Goal: Transaction & Acquisition: Purchase product/service

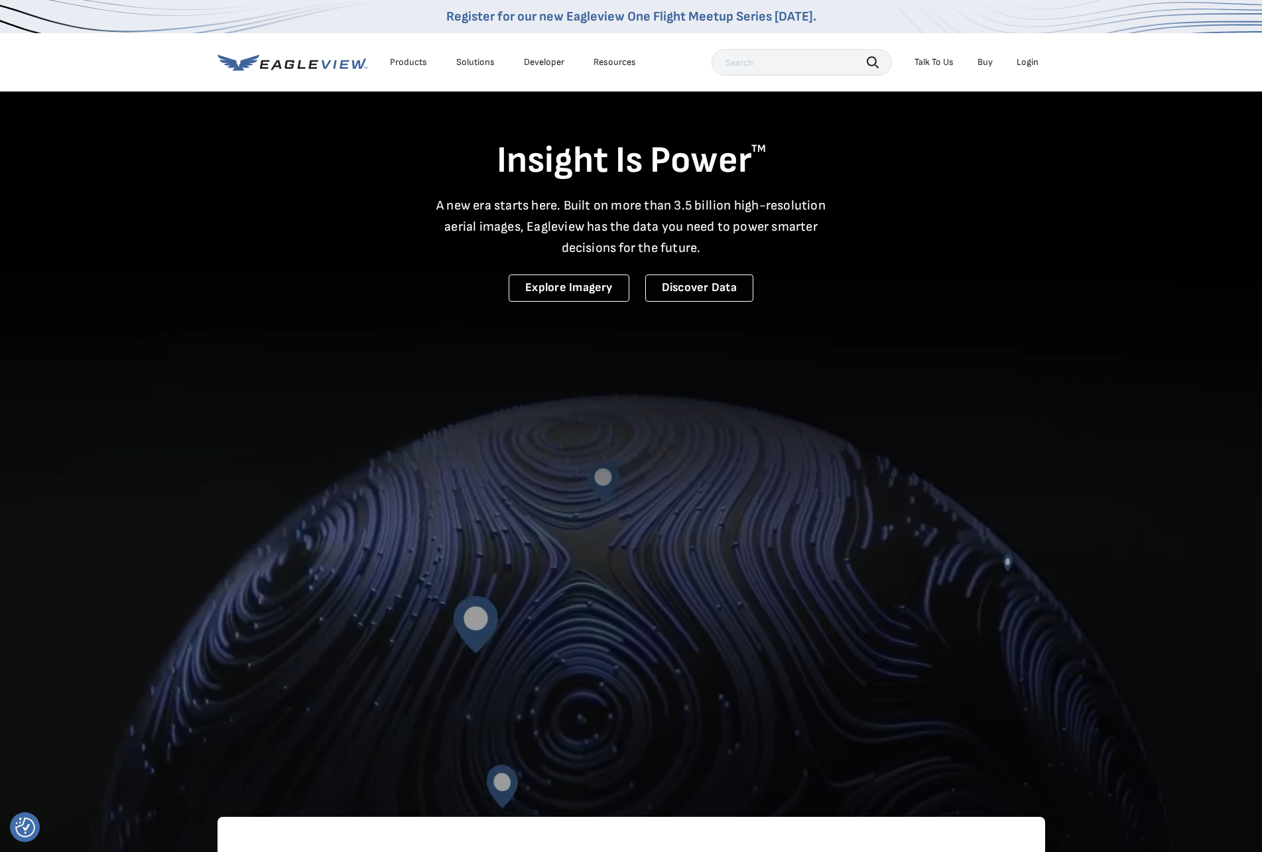
click at [1021, 68] on div "Login" at bounding box center [1027, 62] width 22 height 12
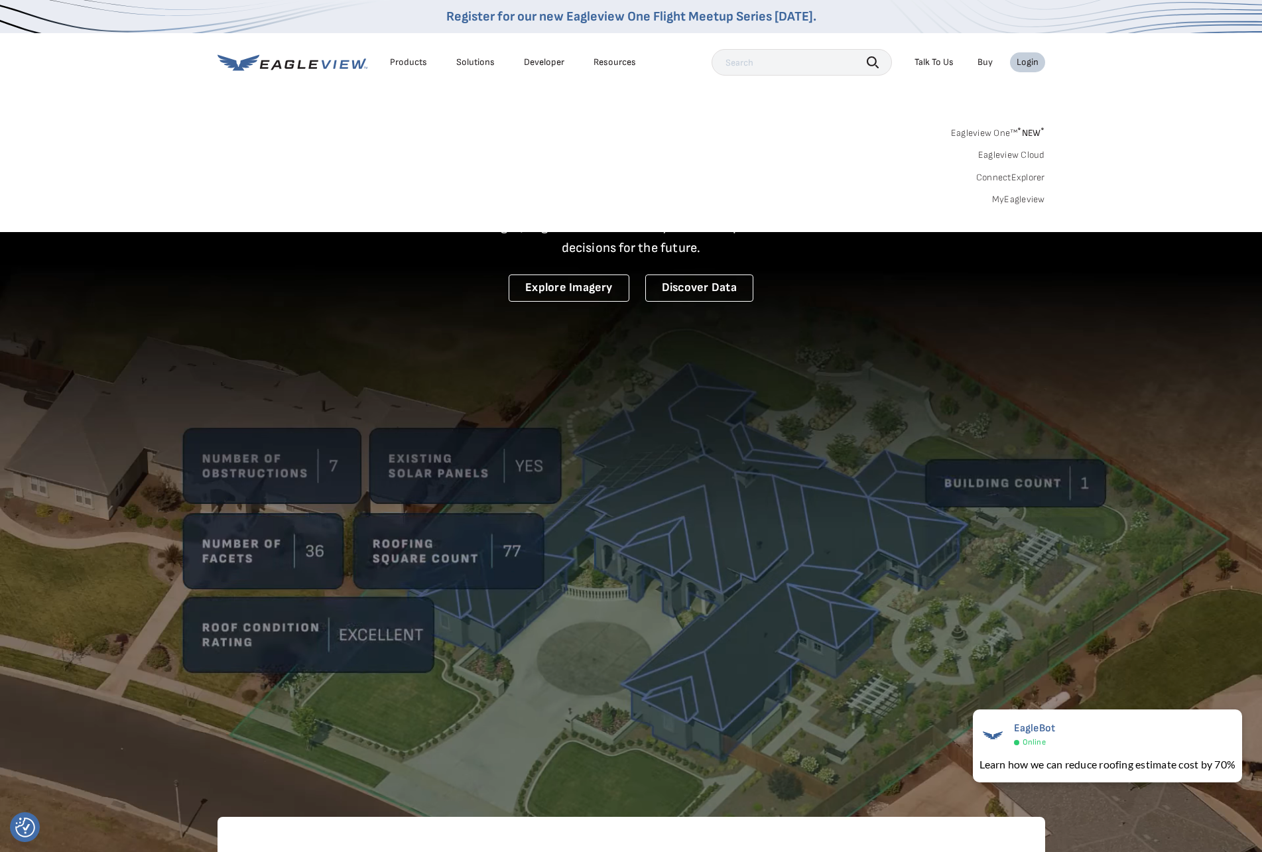
click at [1008, 125] on link "Eagleview One™ * NEW *" at bounding box center [998, 130] width 94 height 15
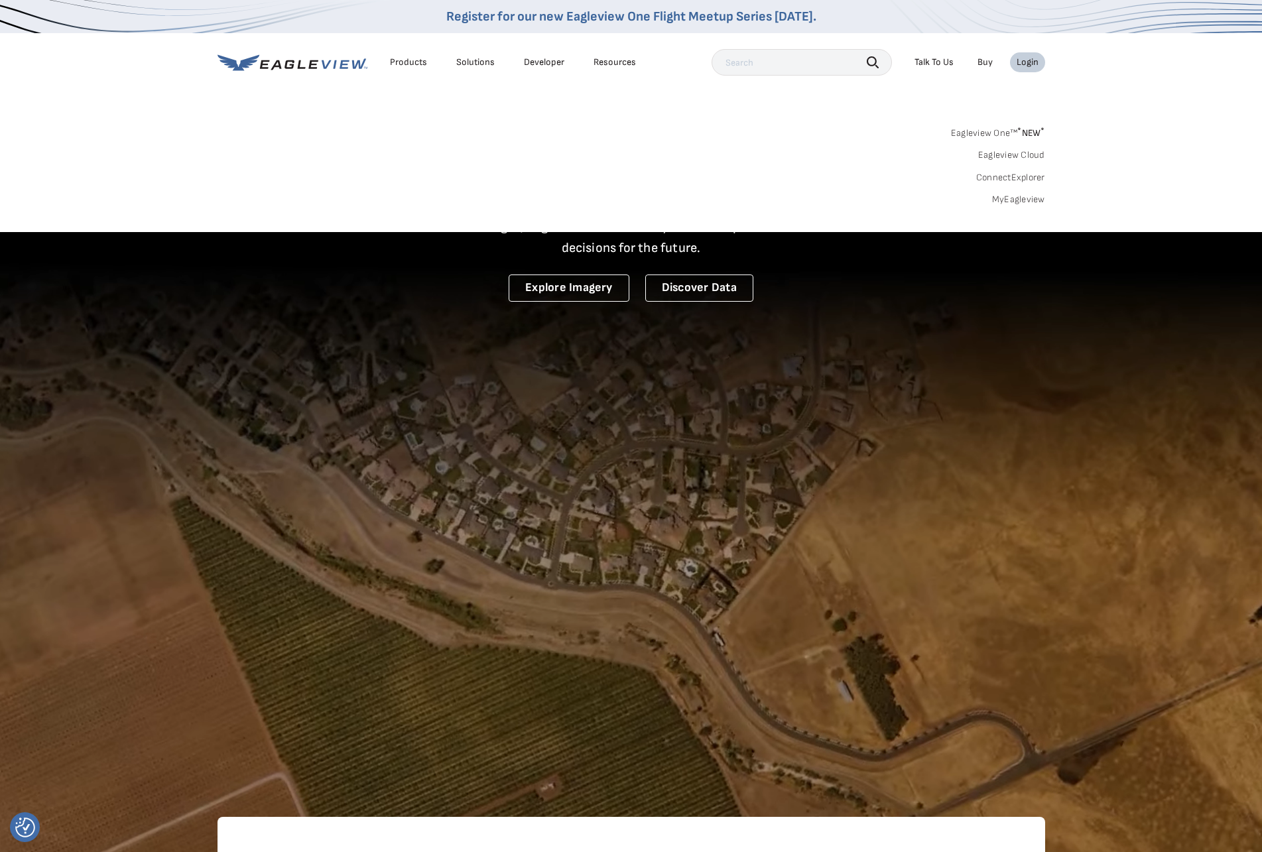
click at [1021, 197] on link "MyEagleview" at bounding box center [1018, 200] width 53 height 12
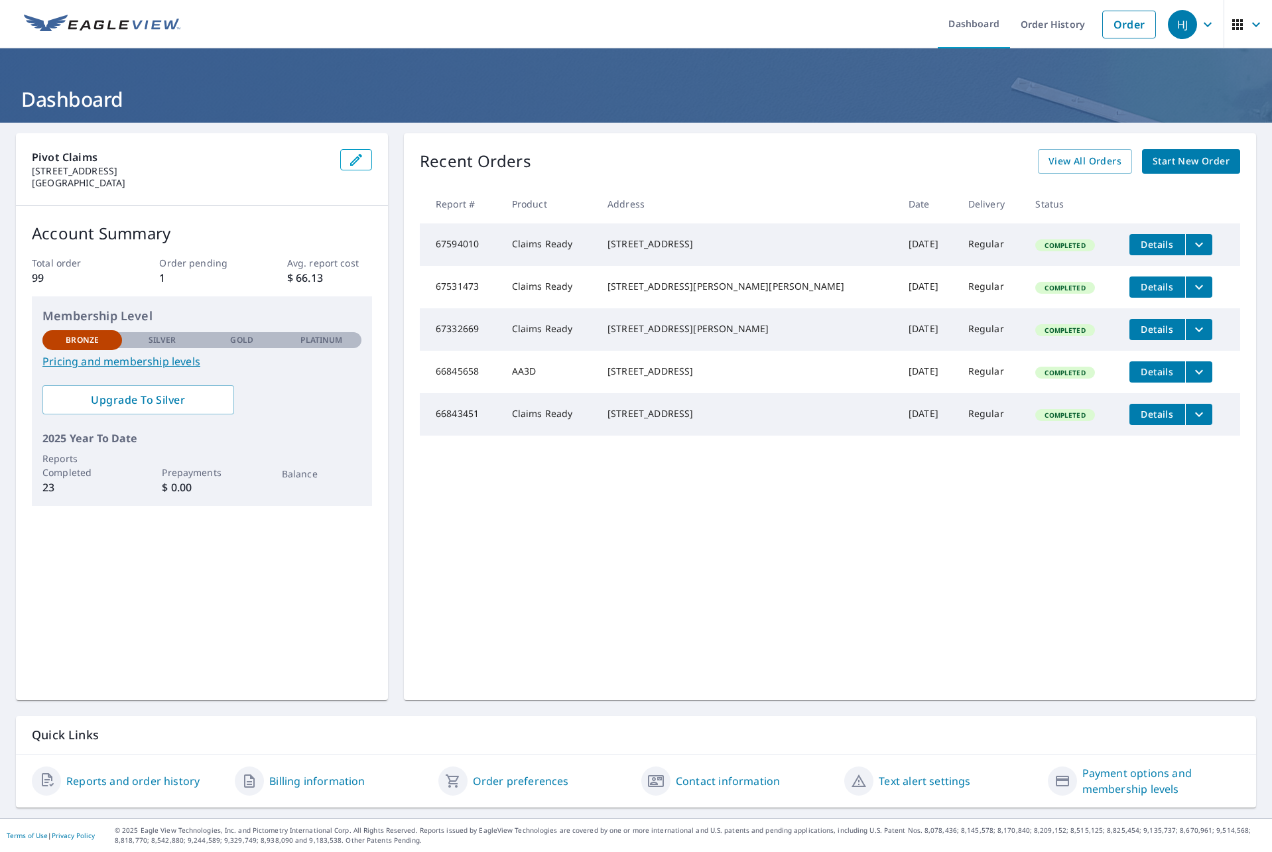
click at [166, 275] on p "1" at bounding box center [201, 278] width 85 height 16
click at [158, 332] on div "Bronze Silver Gold Platinum Bronze" at bounding box center [201, 339] width 319 height 18
click at [157, 360] on link "Pricing and membership levels" at bounding box center [201, 361] width 319 height 16
click at [1123, 25] on link "Order" at bounding box center [1129, 25] width 54 height 28
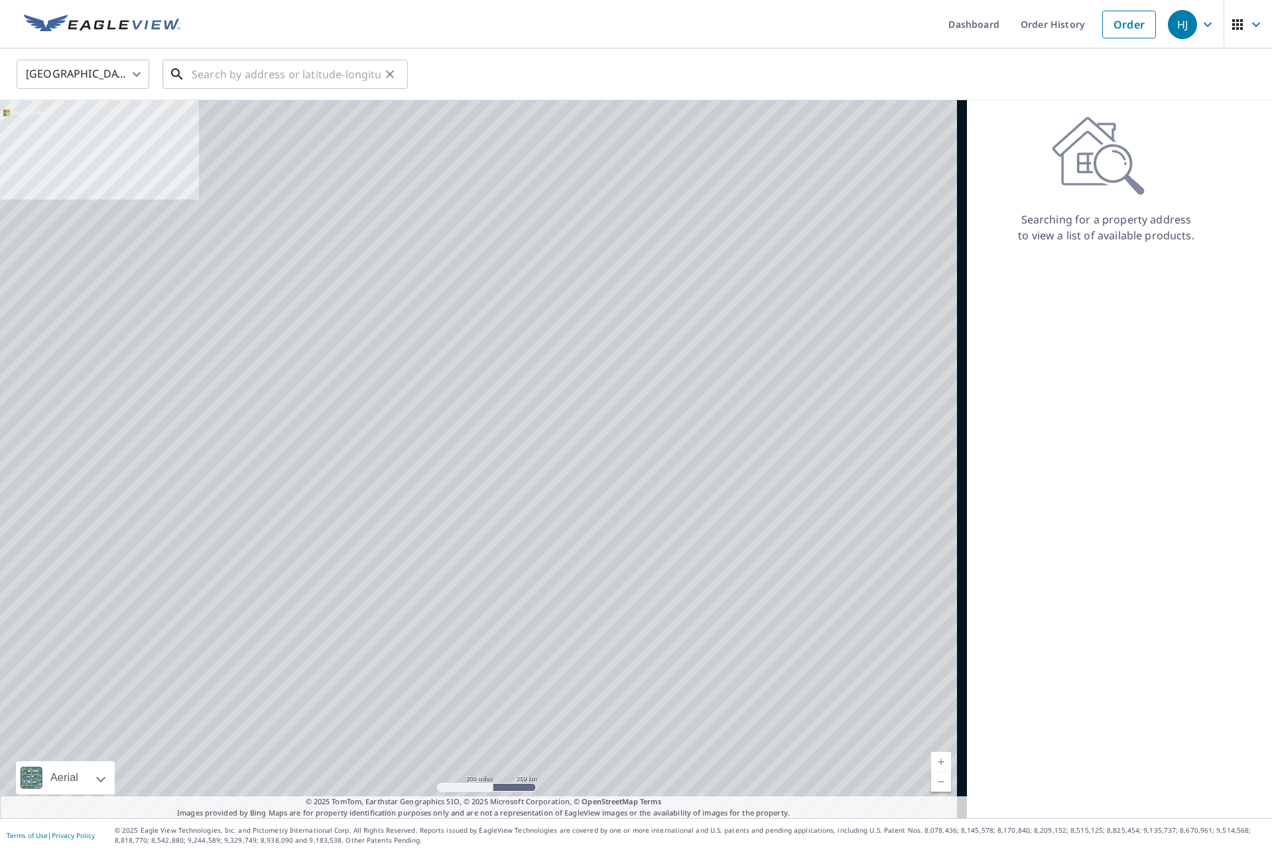
click at [257, 73] on input "text" at bounding box center [286, 74] width 189 height 37
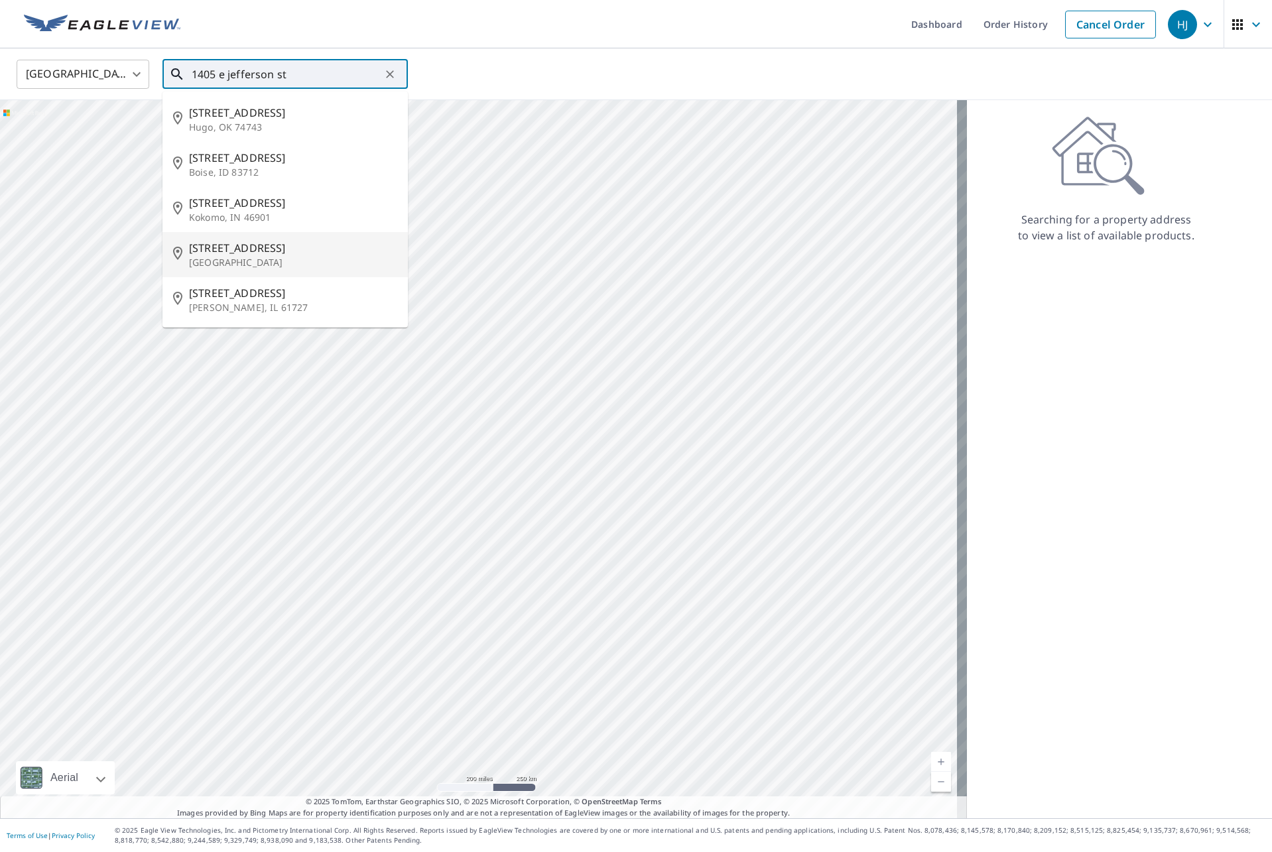
click at [249, 265] on p "Orlando, FL 32801" at bounding box center [293, 262] width 208 height 13
type input "1405 E Jefferson St Orlando, FL 32801"
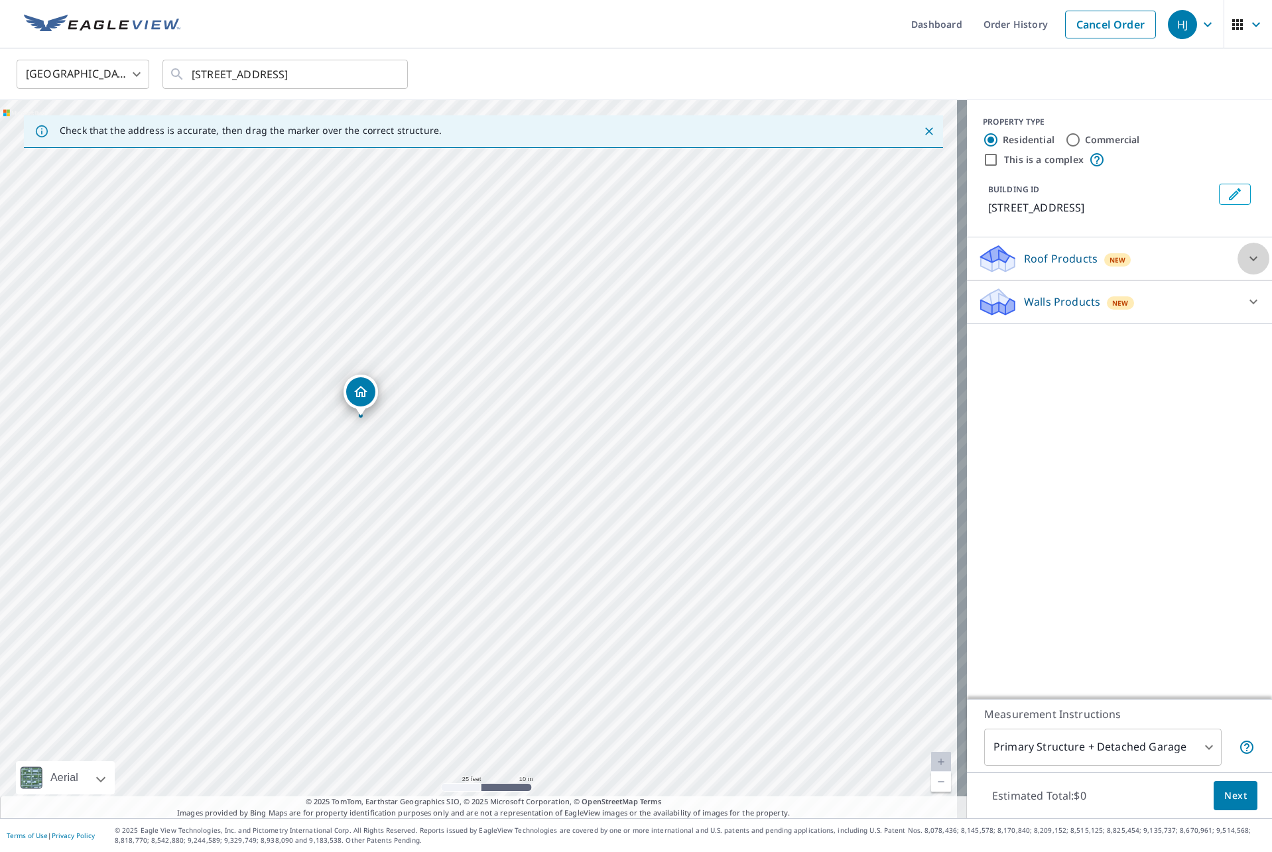
click at [1245, 253] on icon at bounding box center [1253, 259] width 16 height 16
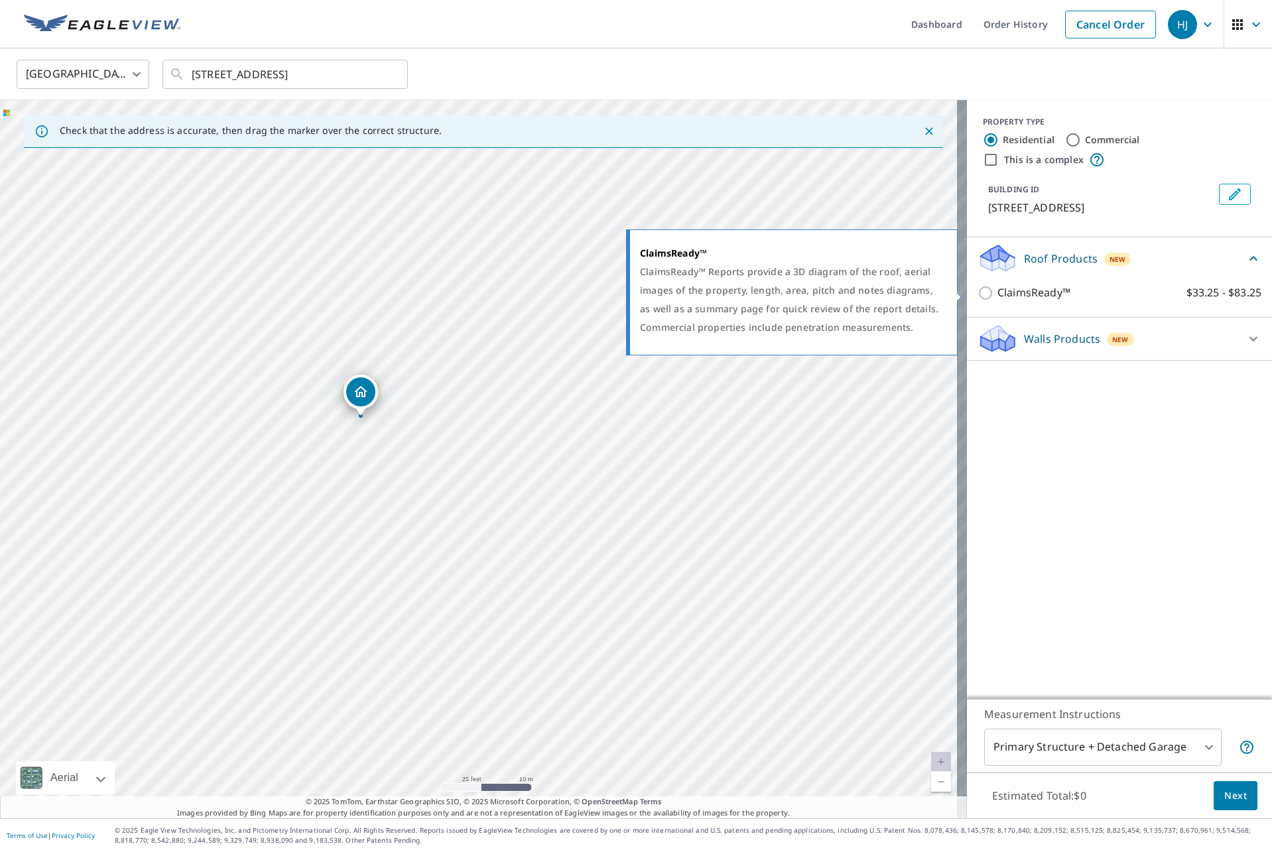
click at [1024, 294] on p "ClaimsReady™" at bounding box center [1033, 292] width 73 height 17
click at [997, 294] on input "ClaimsReady™ $33.25 - $83.25" at bounding box center [987, 293] width 20 height 16
checkbox input "true"
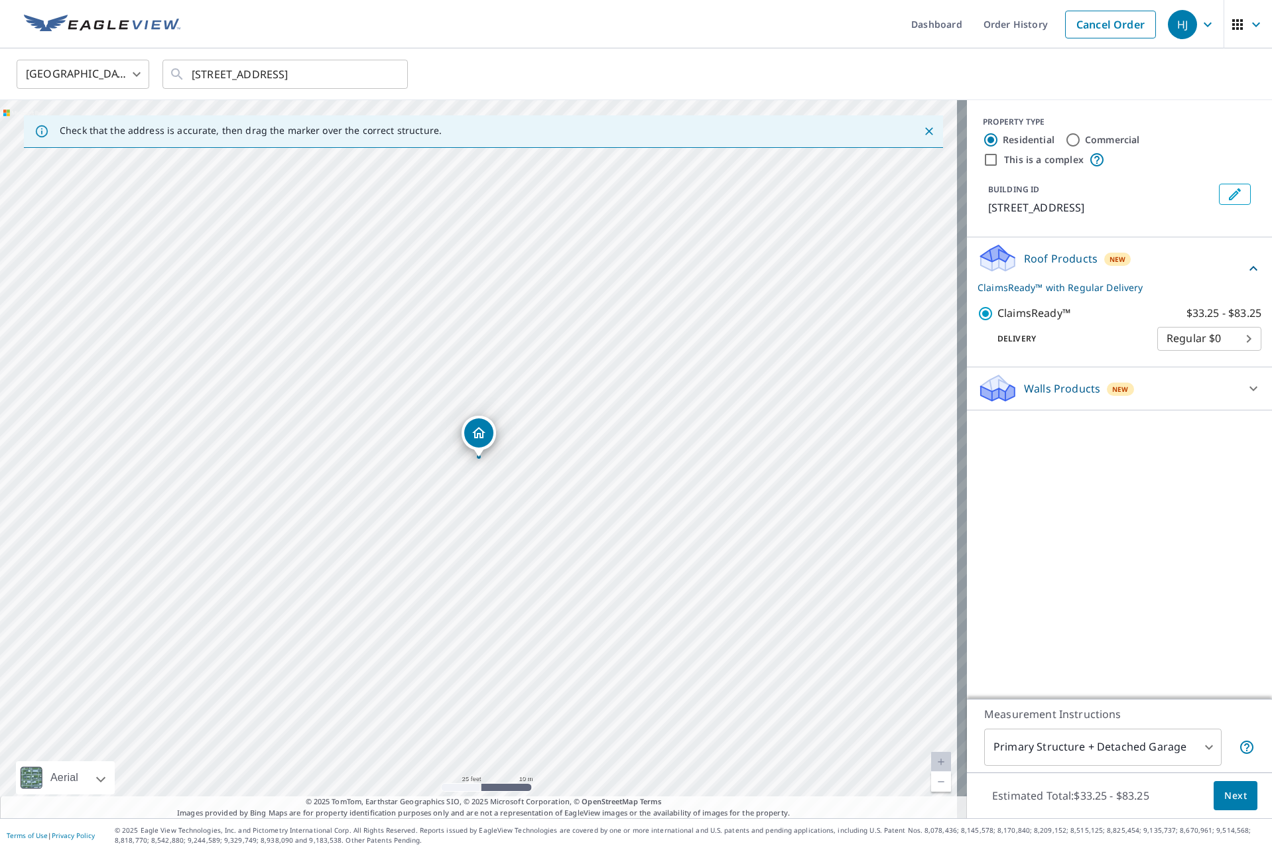
click at [1207, 339] on body "HJ HJ Dashboard Order History Cancel Order HJ United States US ​ 1405 E Jeffers…" at bounding box center [636, 426] width 1272 height 852
click at [1052, 317] on div at bounding box center [636, 426] width 1272 height 852
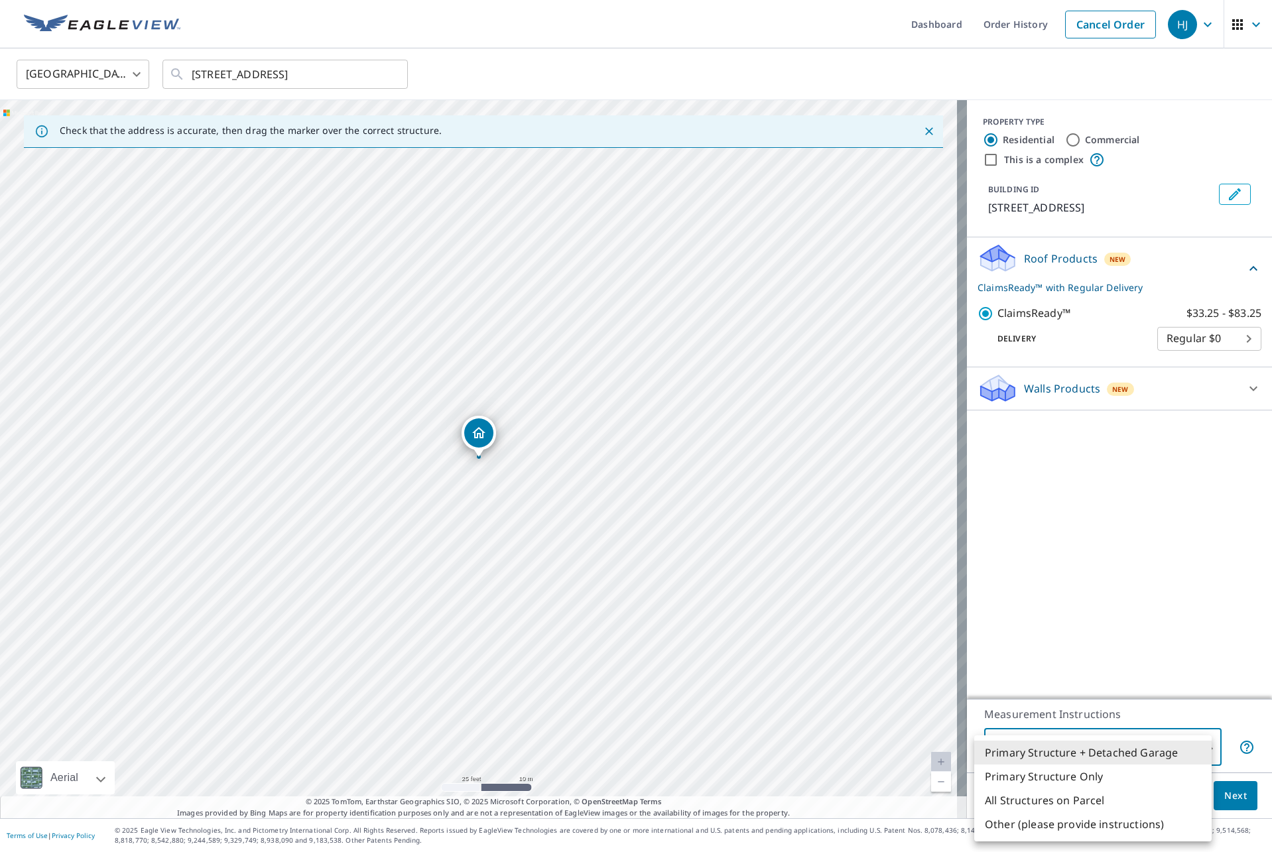
click at [1190, 747] on body "HJ HJ Dashboard Order History Cancel Order HJ United States US ​ 1405 E Jeffers…" at bounding box center [636, 426] width 1272 height 852
click at [1221, 651] on div at bounding box center [636, 426] width 1272 height 852
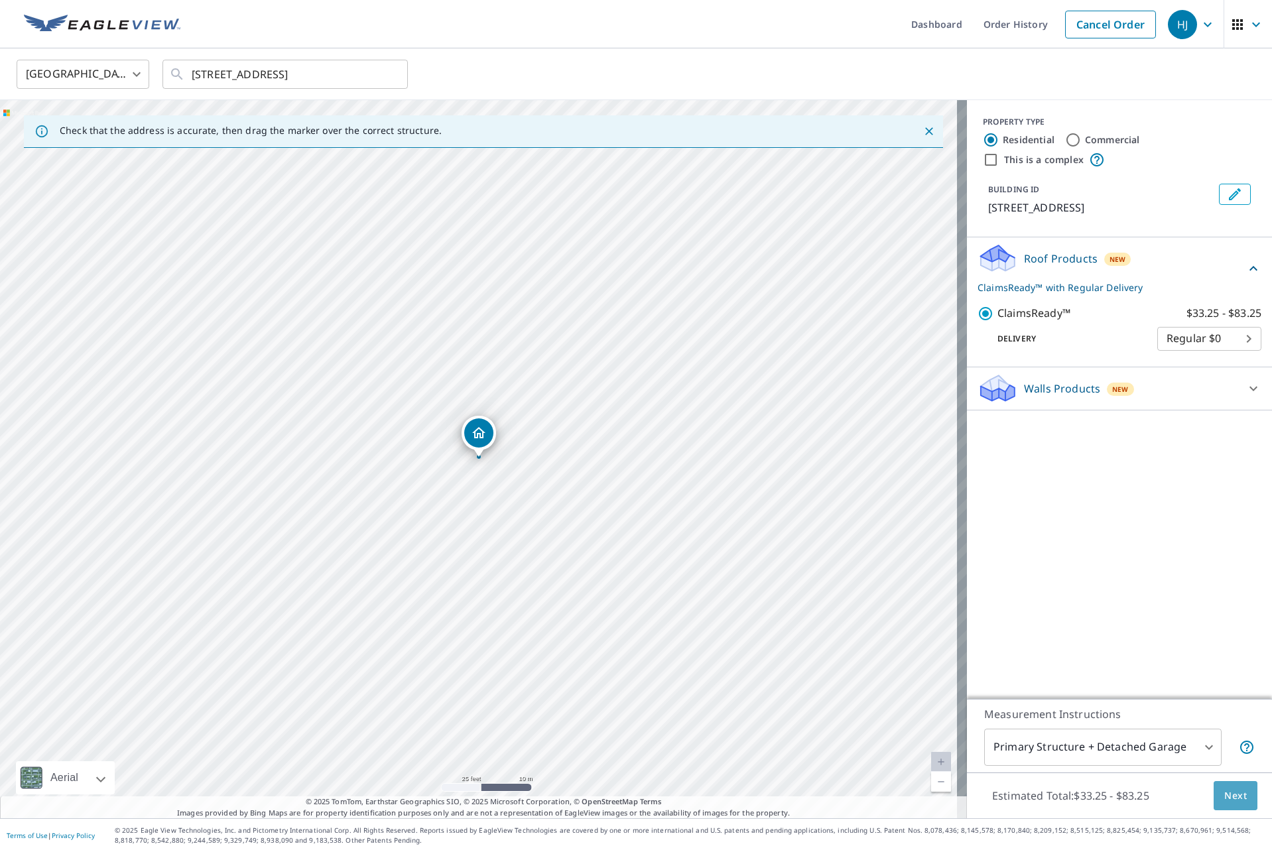
click at [1224, 790] on span "Next" at bounding box center [1235, 796] width 23 height 17
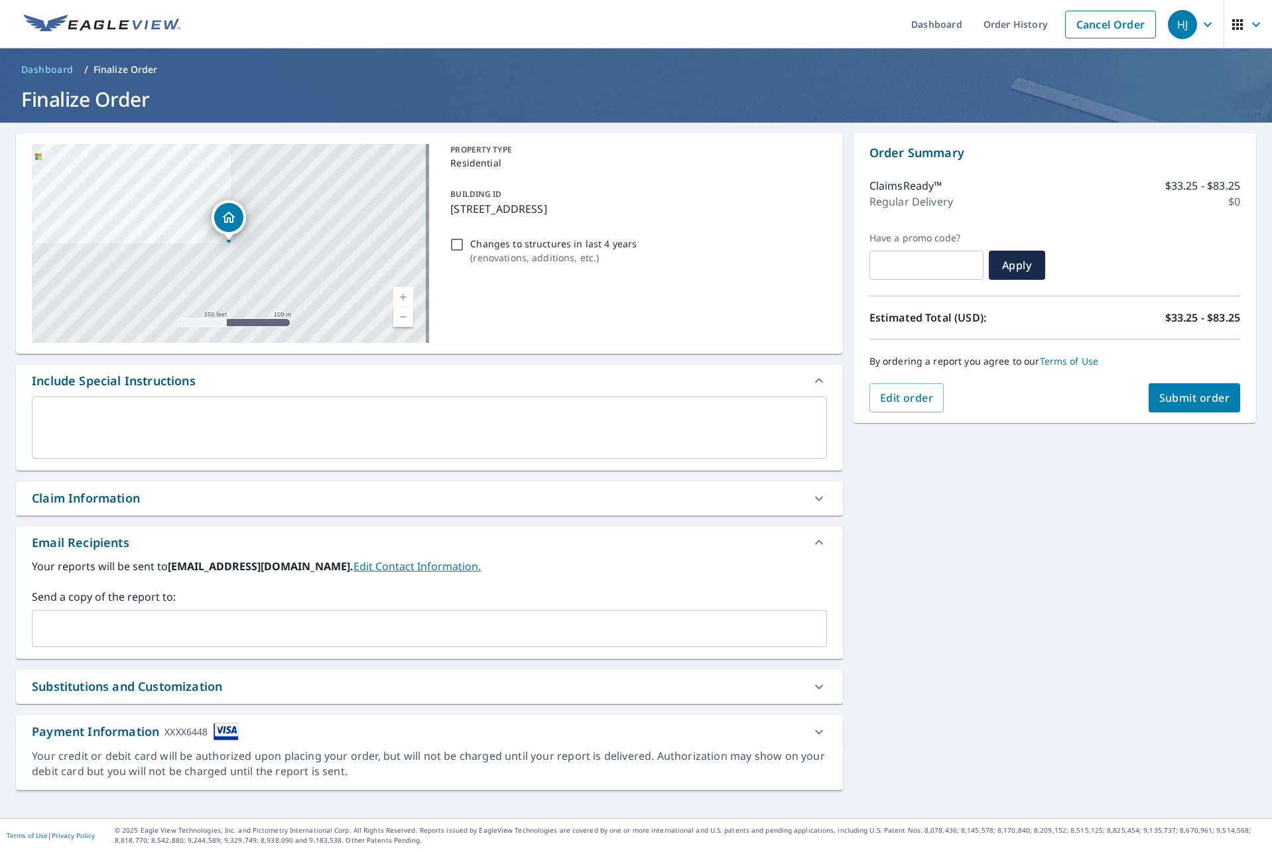
click at [532, 491] on div "Claim Information" at bounding box center [417, 498] width 771 height 18
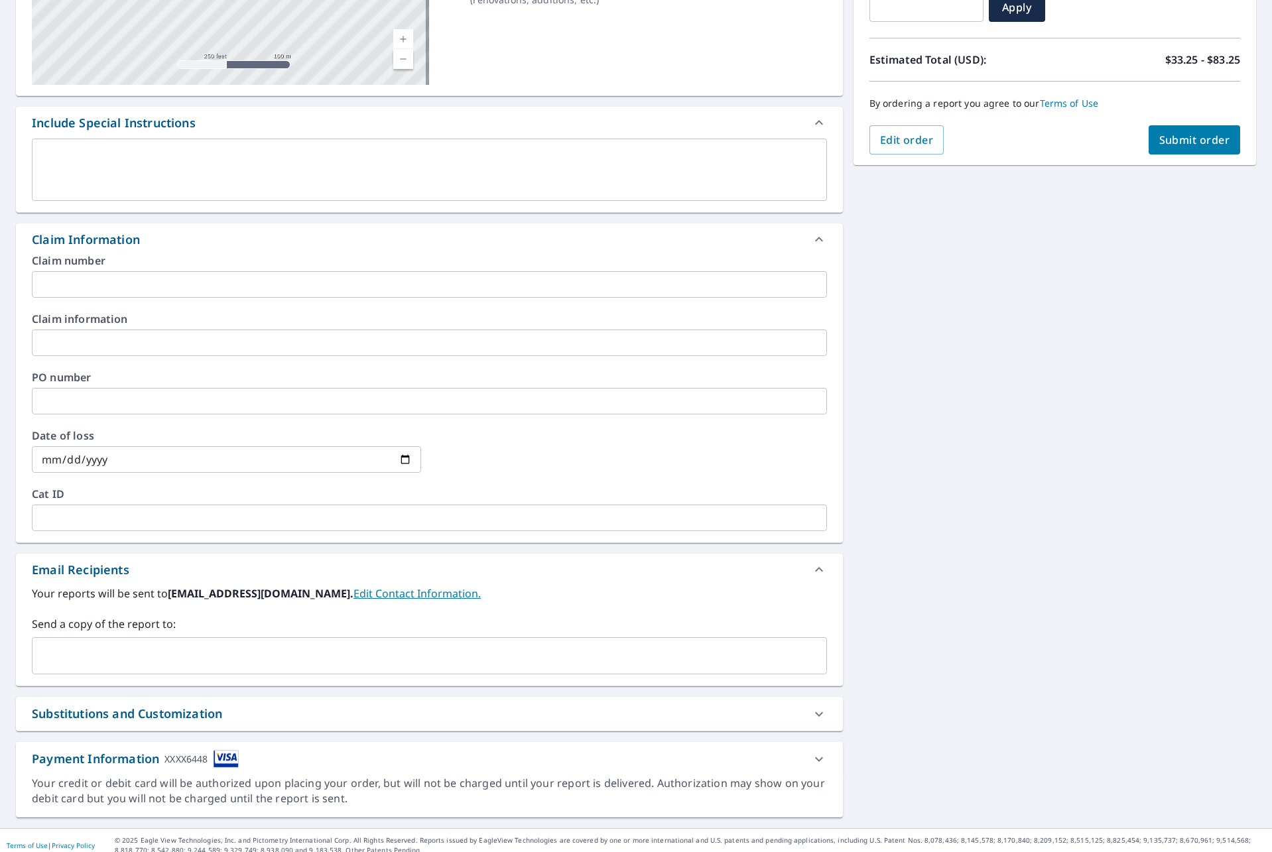
scroll to position [268, 0]
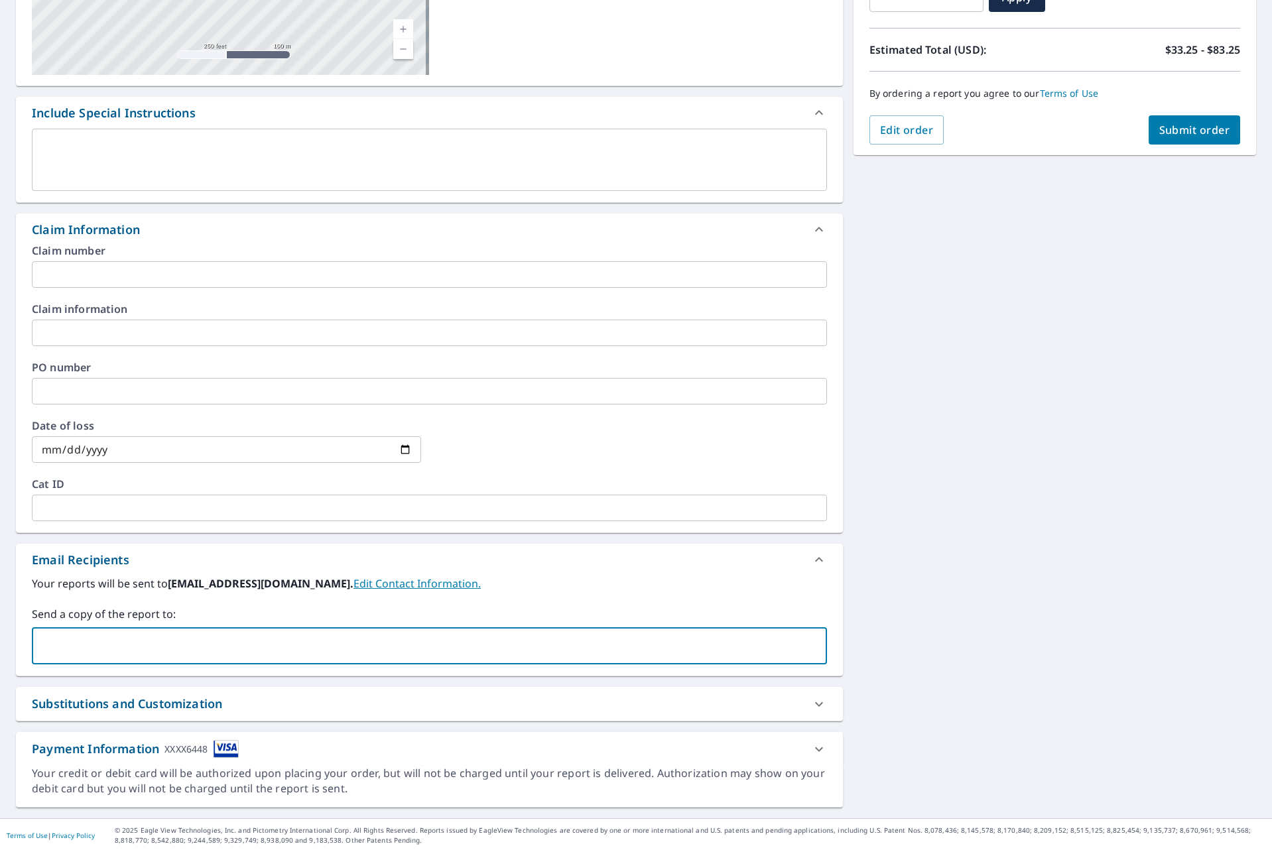
click at [158, 648] on input "text" at bounding box center [419, 645] width 763 height 25
type input "henry@pivotclaims.com"
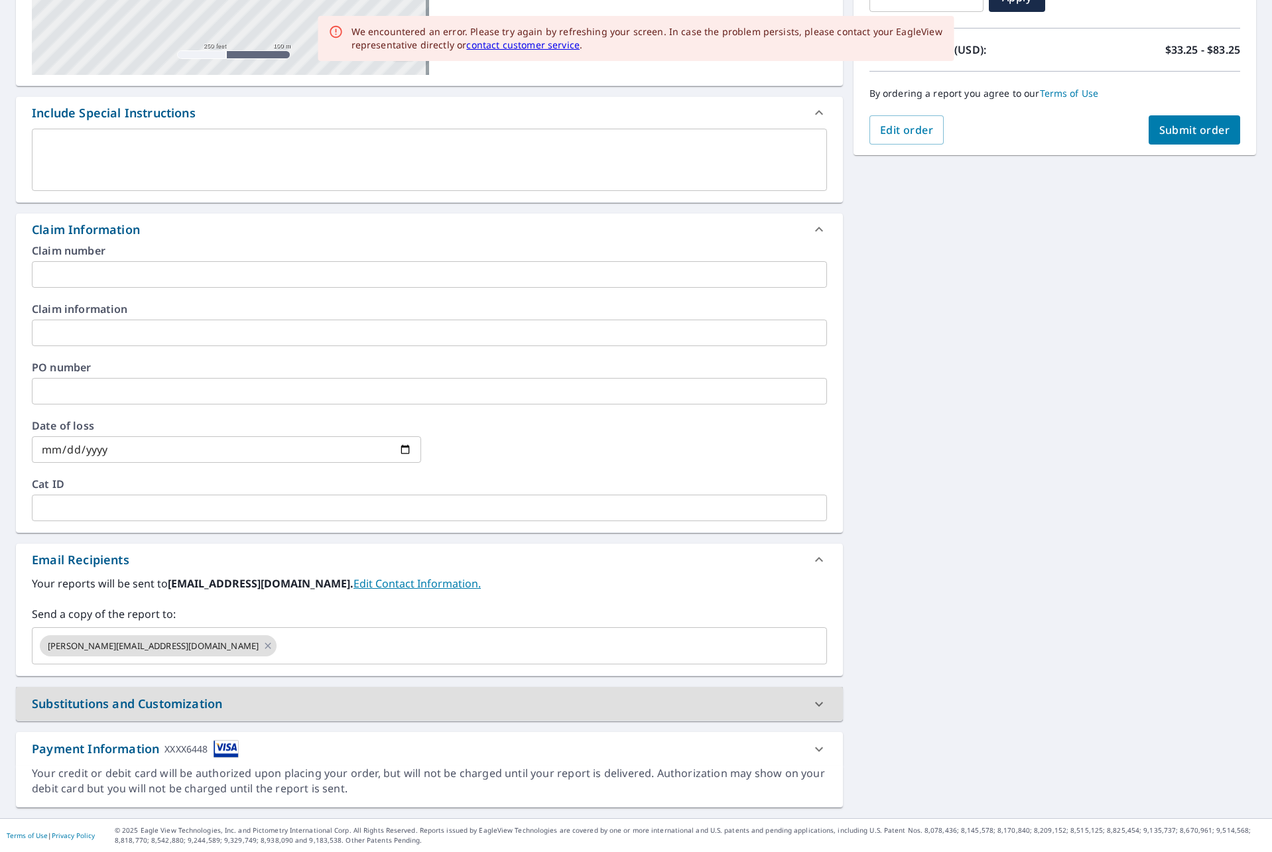
click at [811, 697] on icon at bounding box center [819, 704] width 16 height 16
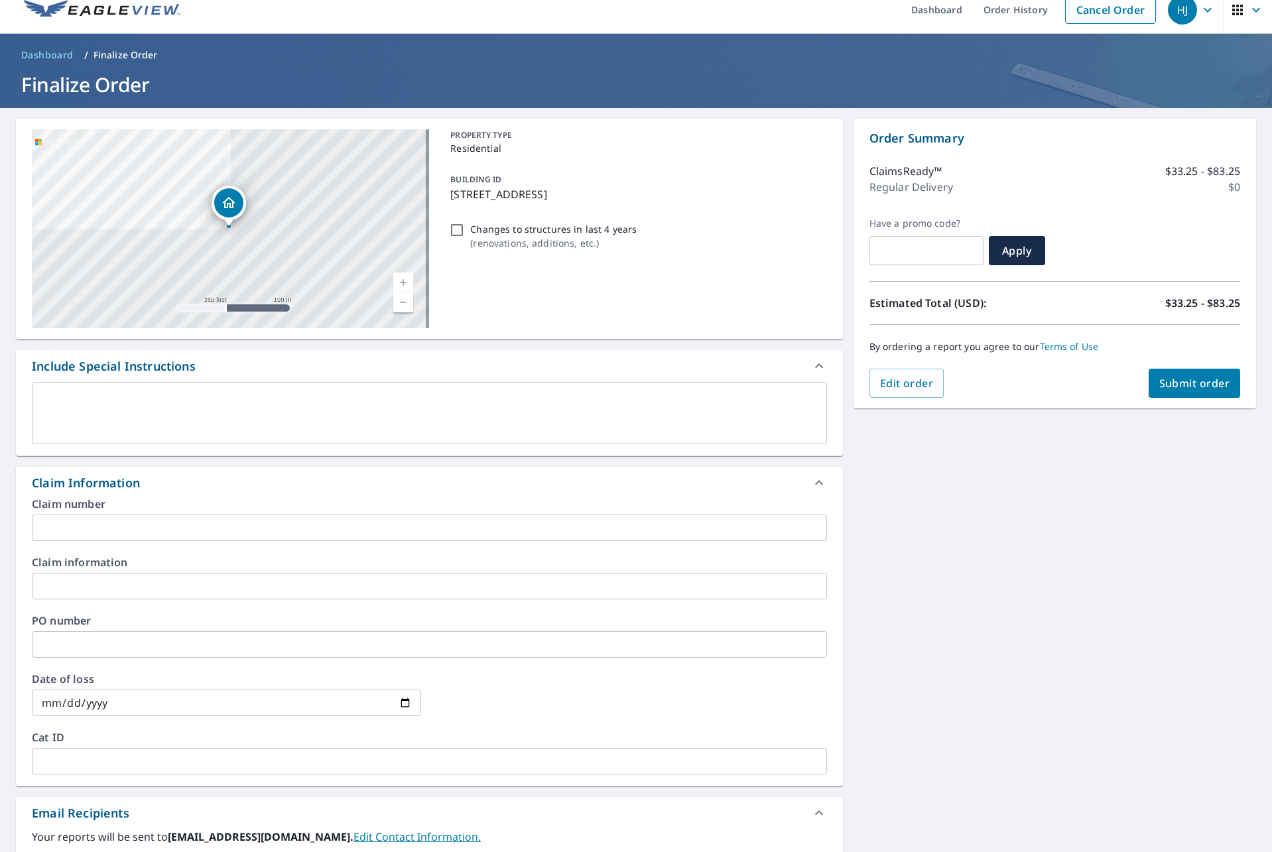
scroll to position [0, 0]
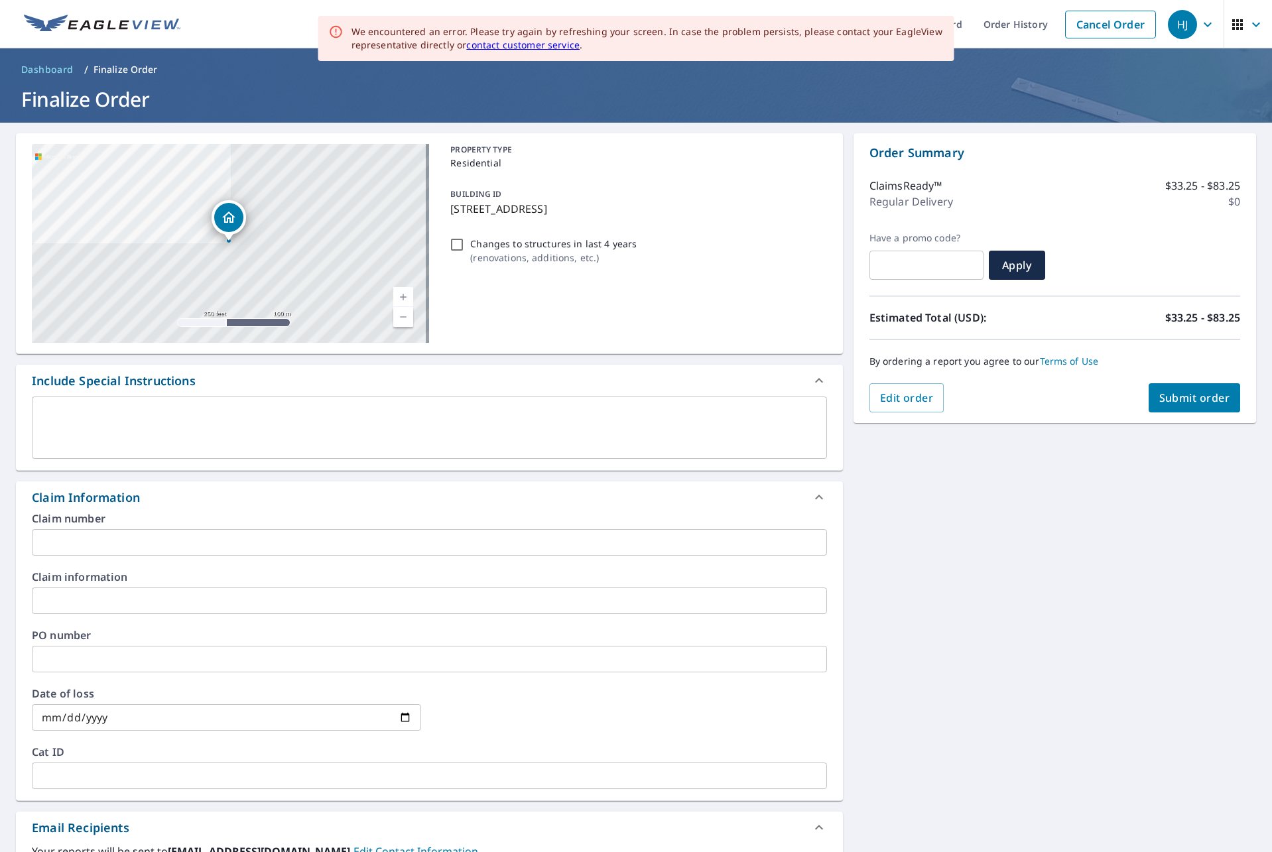
click at [1204, 403] on span "Submit order" at bounding box center [1194, 398] width 71 height 15
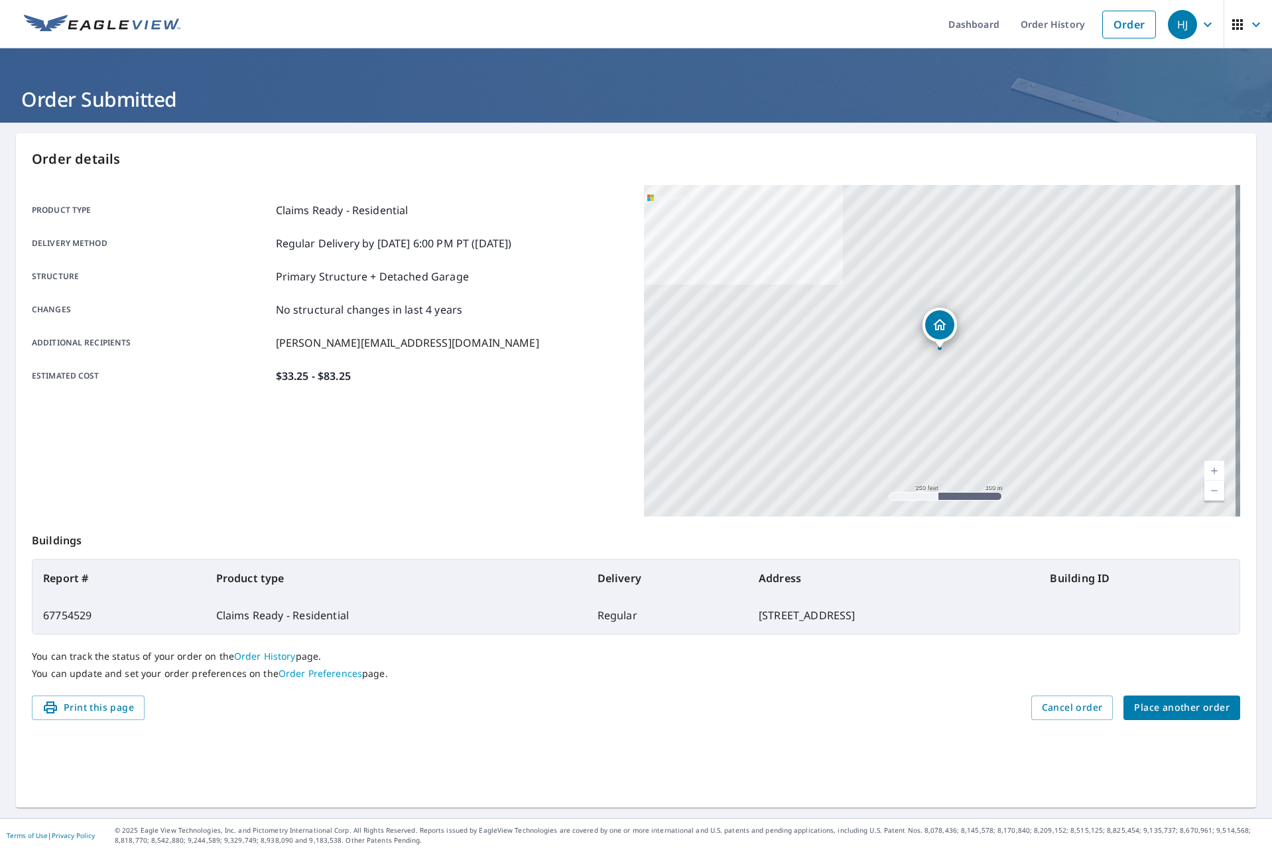
click at [1171, 703] on span "Place another order" at bounding box center [1181, 708] width 95 height 17
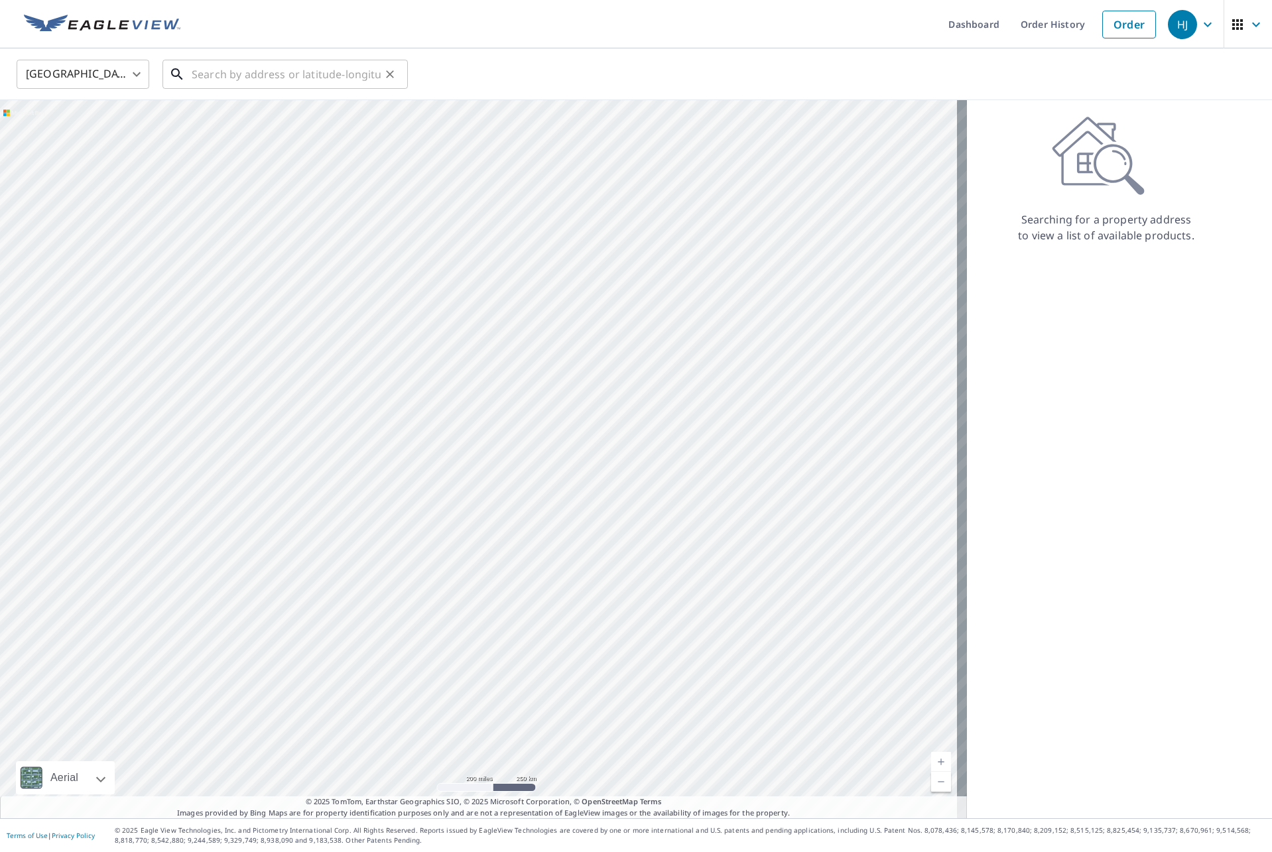
click at [249, 71] on input "text" at bounding box center [286, 74] width 189 height 37
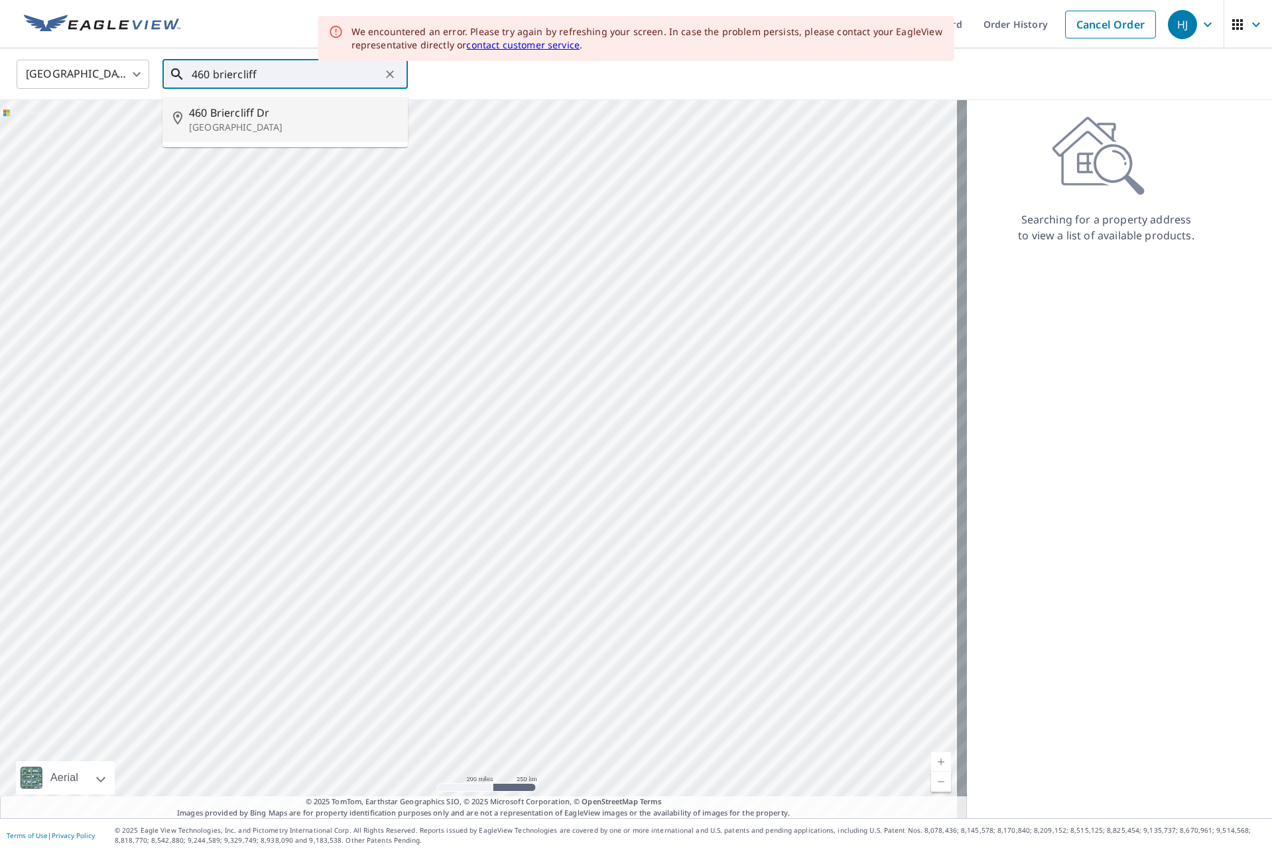
click at [256, 118] on span "460 Briercliff Dr" at bounding box center [293, 113] width 208 height 16
type input "460 Briercliff Dr Orlando, FL 32806"
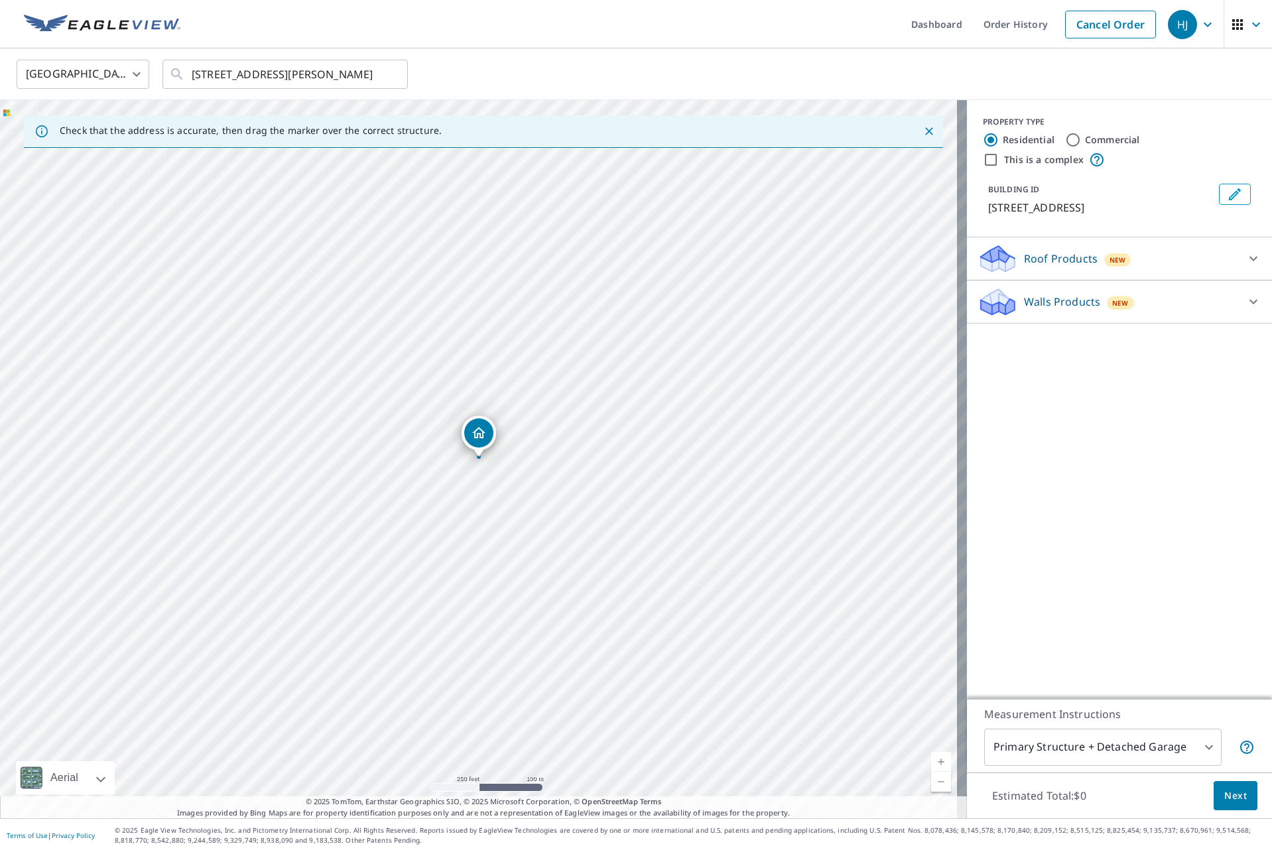
click at [931, 759] on link "Current Level 17, Zoom In" at bounding box center [941, 762] width 20 height 20
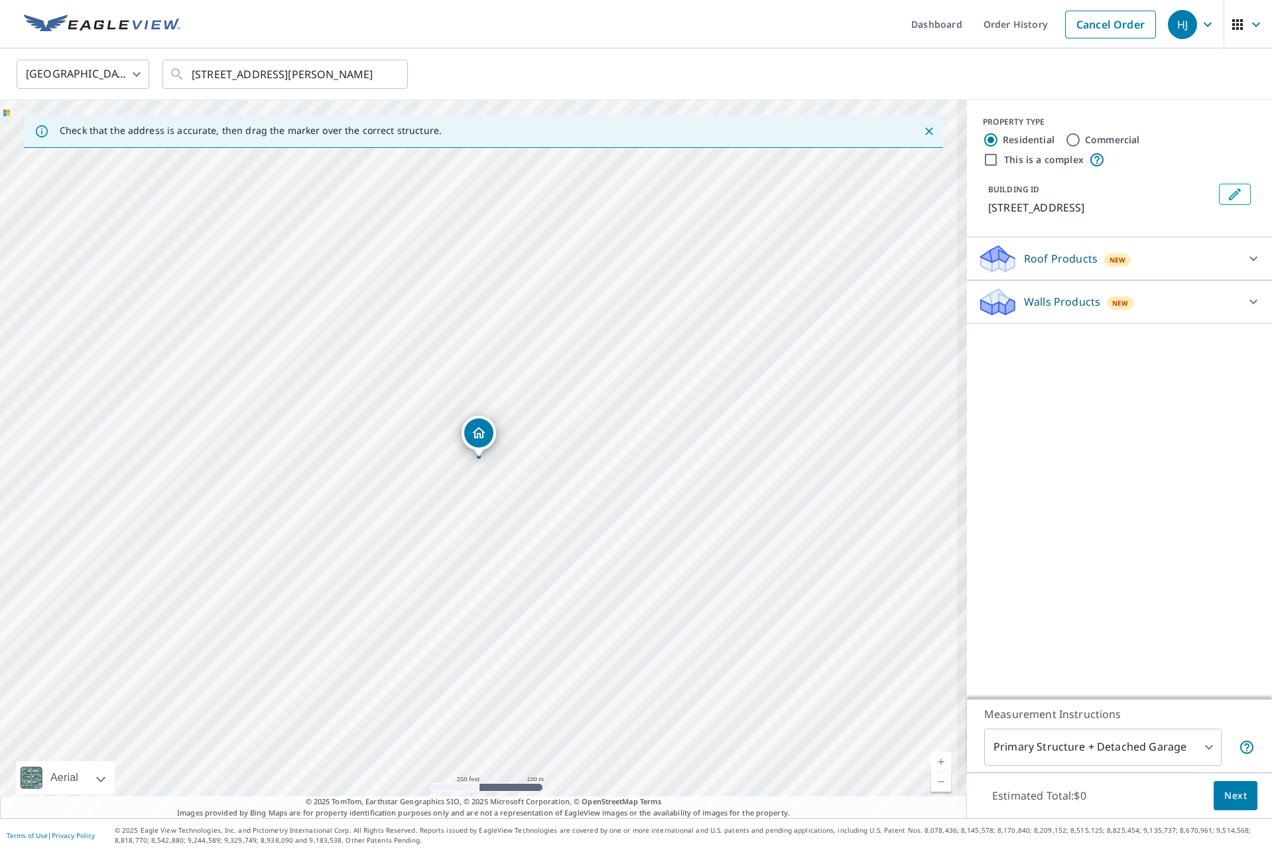
click at [931, 759] on link "Current Level 17.796972903530484, Zoom In" at bounding box center [941, 762] width 20 height 20
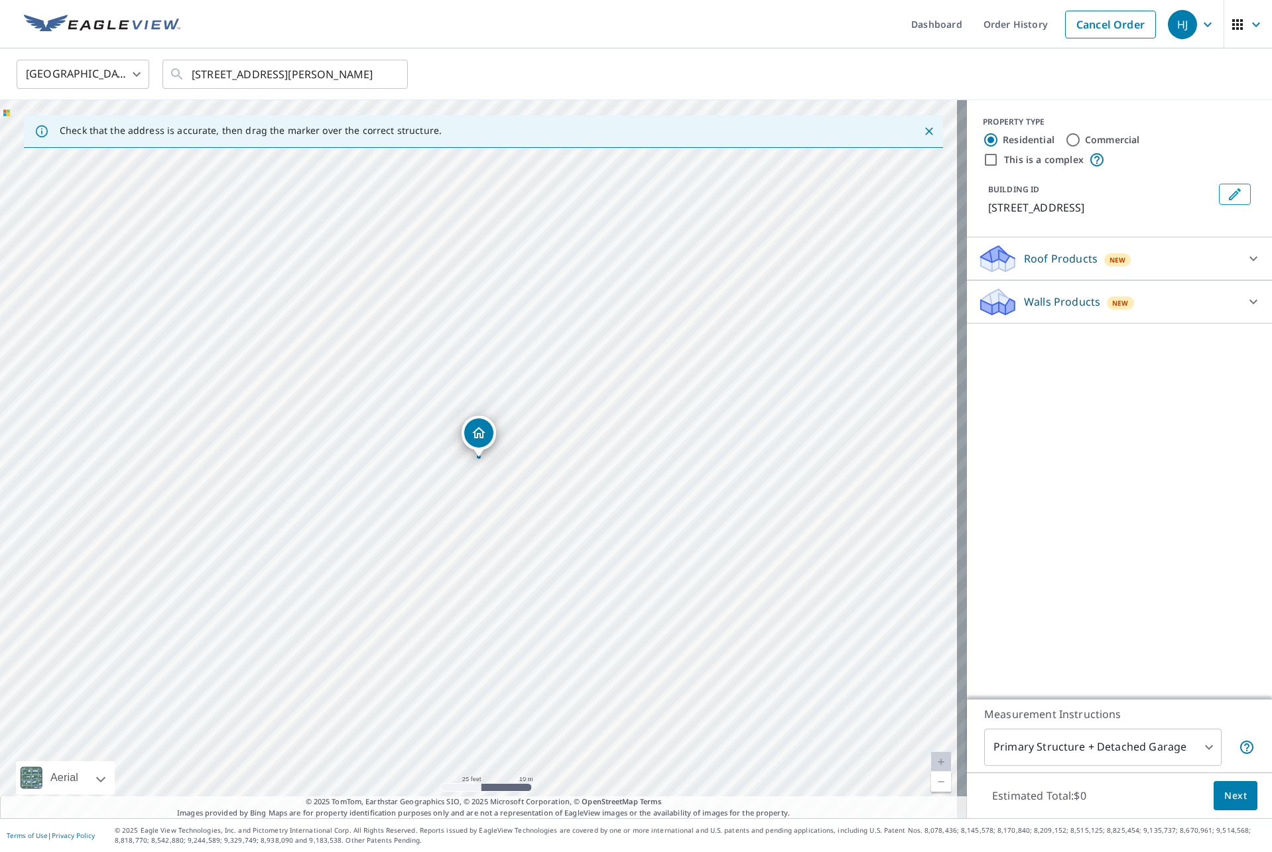
click at [1175, 275] on div "Roof Products New ClaimsReady™ $33.25 - $83.25" at bounding box center [1119, 258] width 305 height 43
click at [1237, 256] on div at bounding box center [1253, 259] width 32 height 32
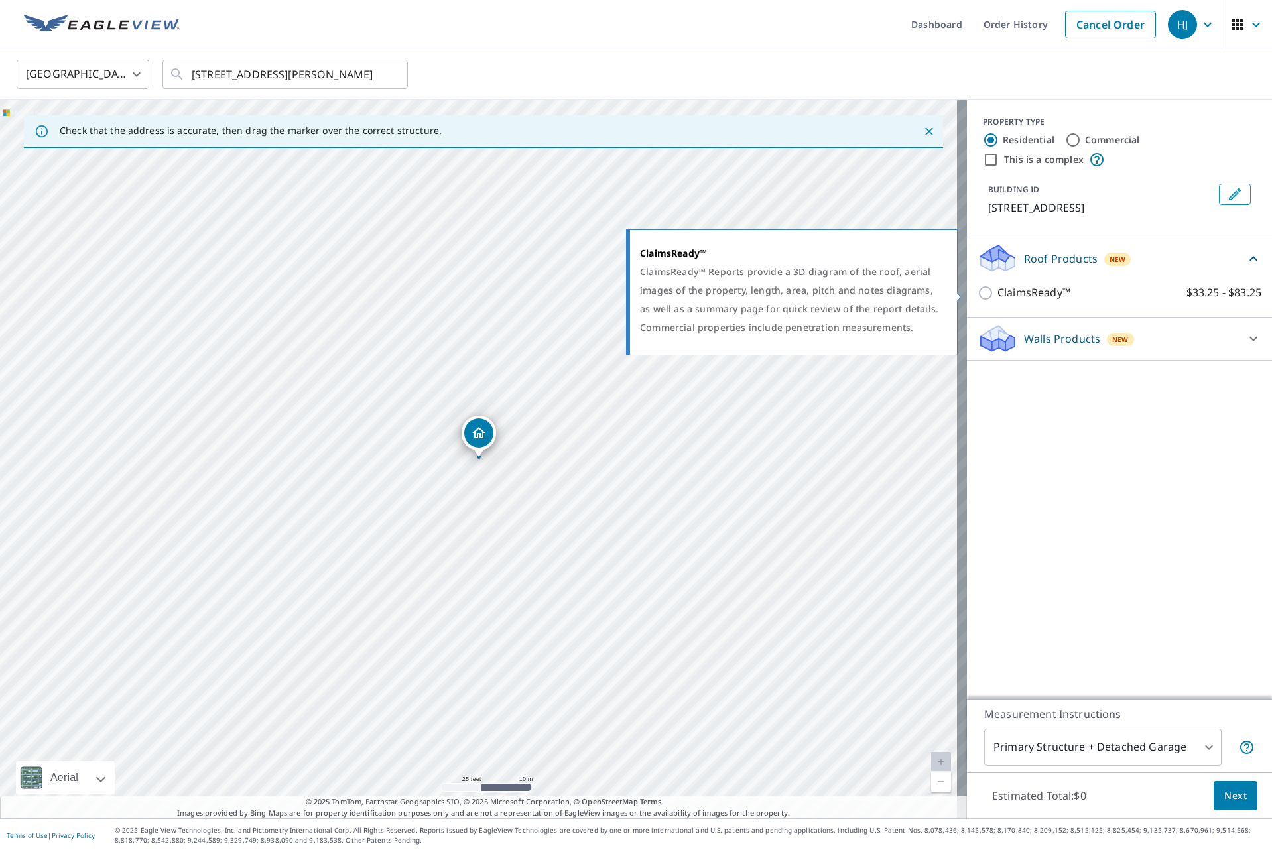
click at [1010, 292] on p "ClaimsReady™" at bounding box center [1033, 292] width 73 height 17
click at [997, 292] on input "ClaimsReady™ $33.25 - $83.25" at bounding box center [987, 293] width 20 height 16
checkbox input "true"
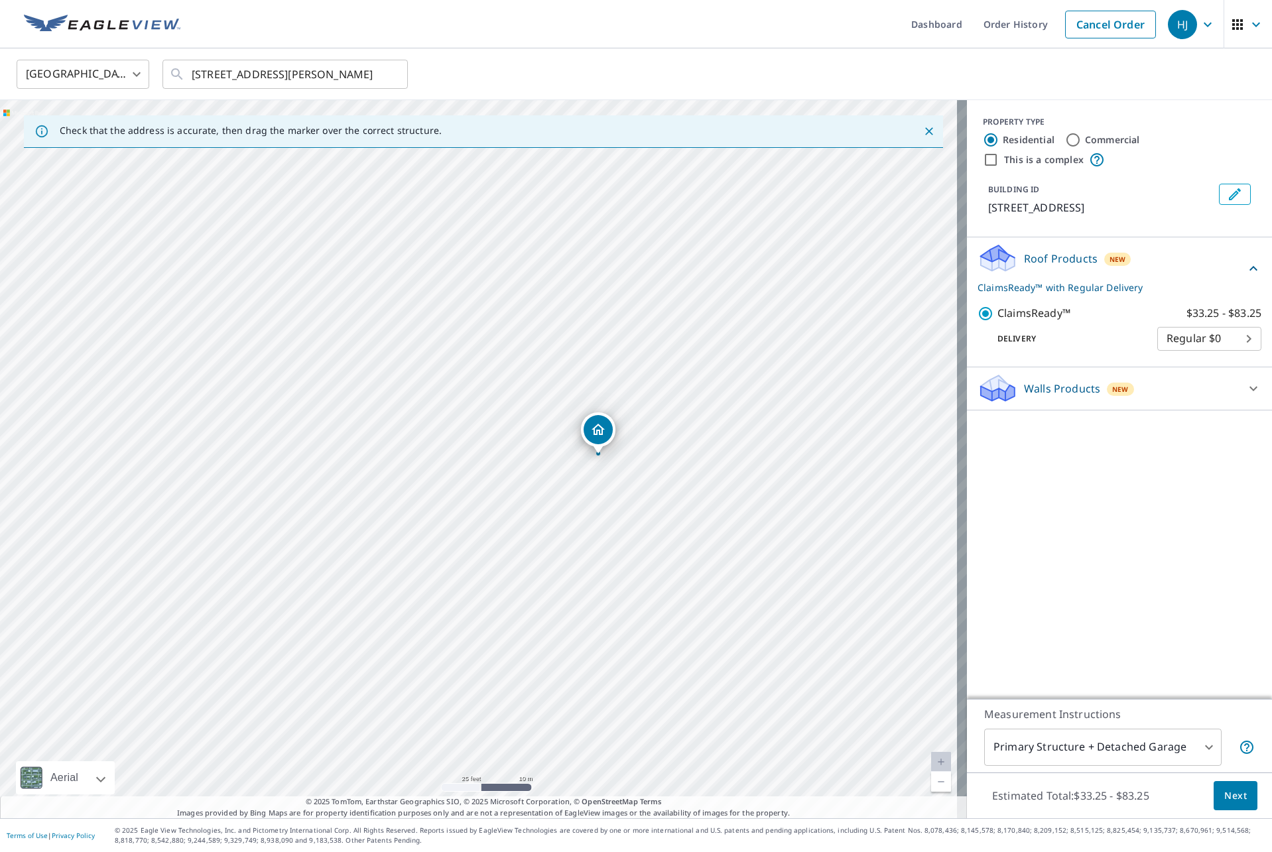
click at [1234, 802] on span "Next" at bounding box center [1235, 796] width 23 height 17
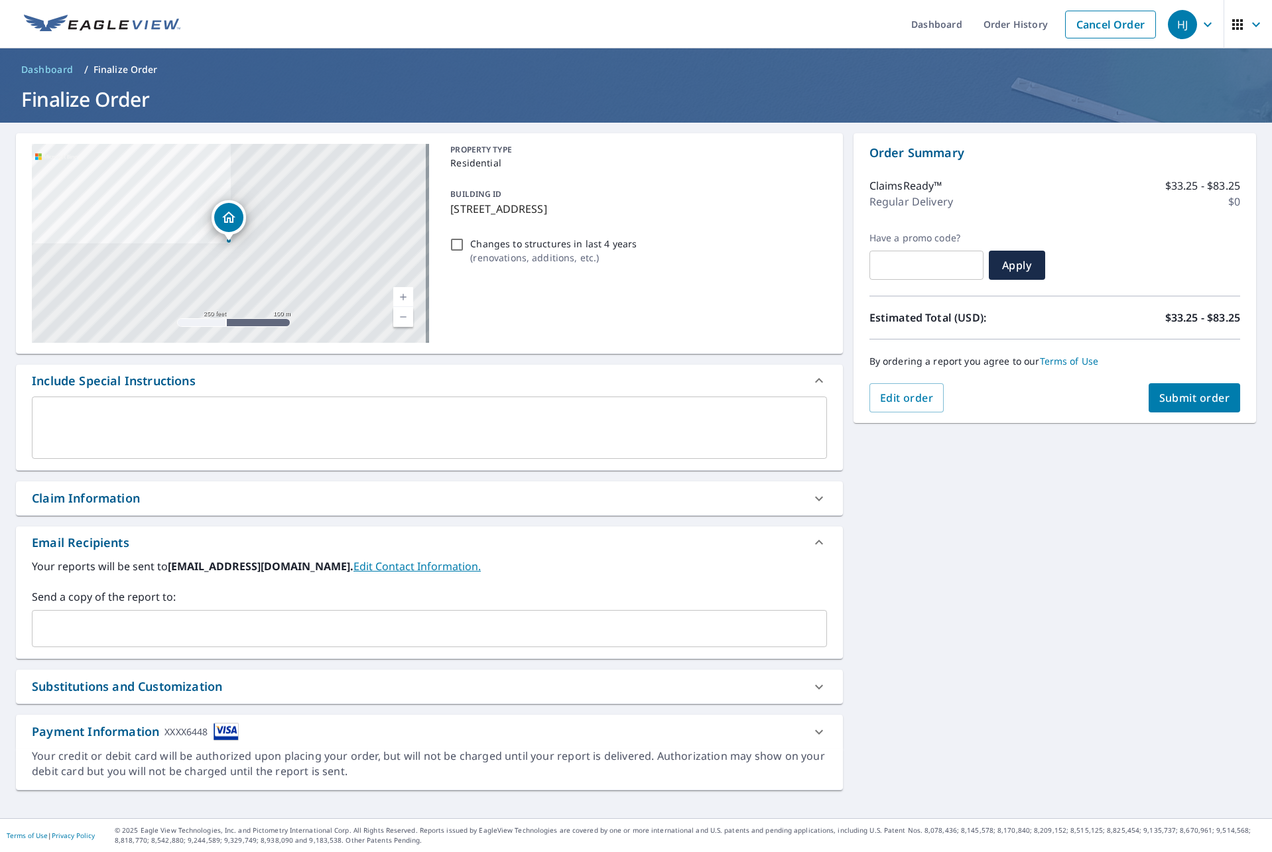
click at [234, 637] on input "text" at bounding box center [419, 628] width 763 height 25
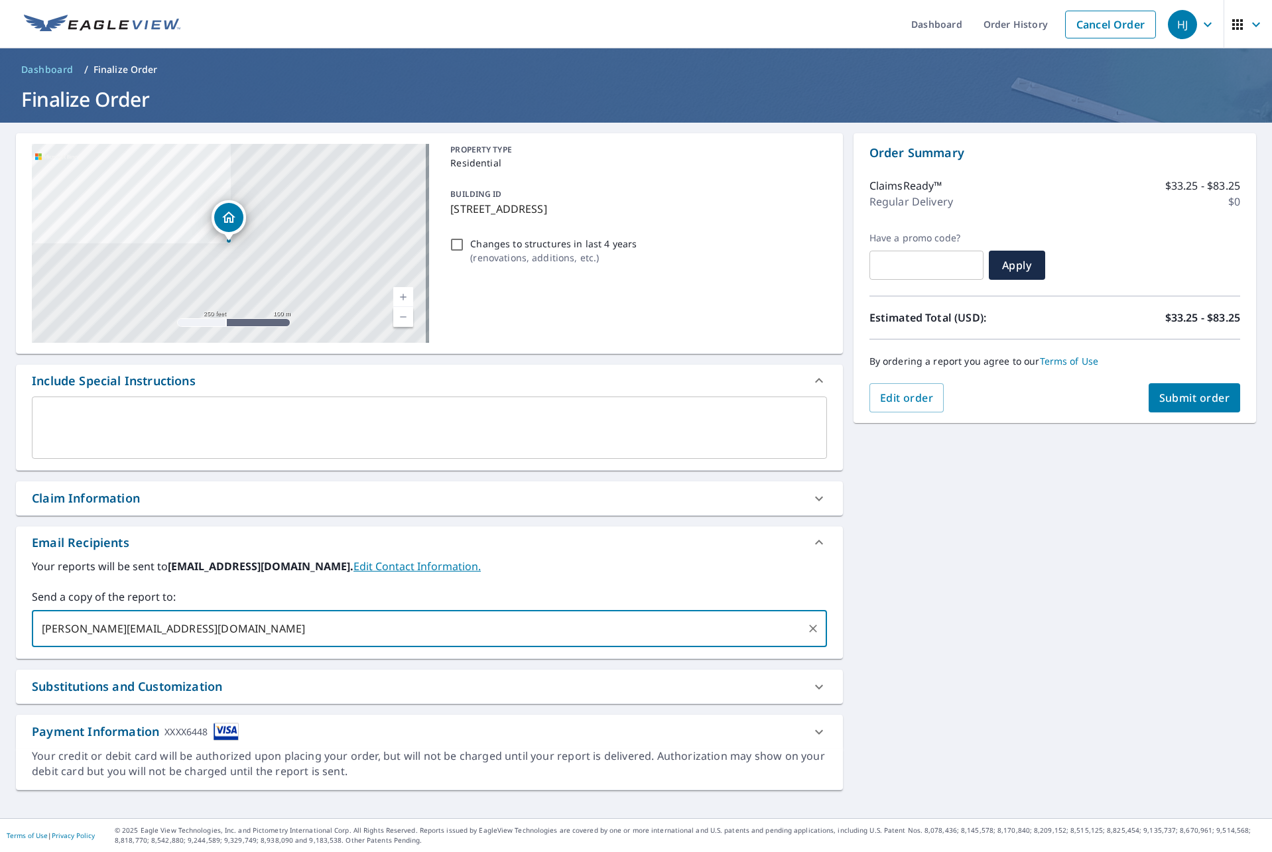
type input "henry@pivotclaims.com"
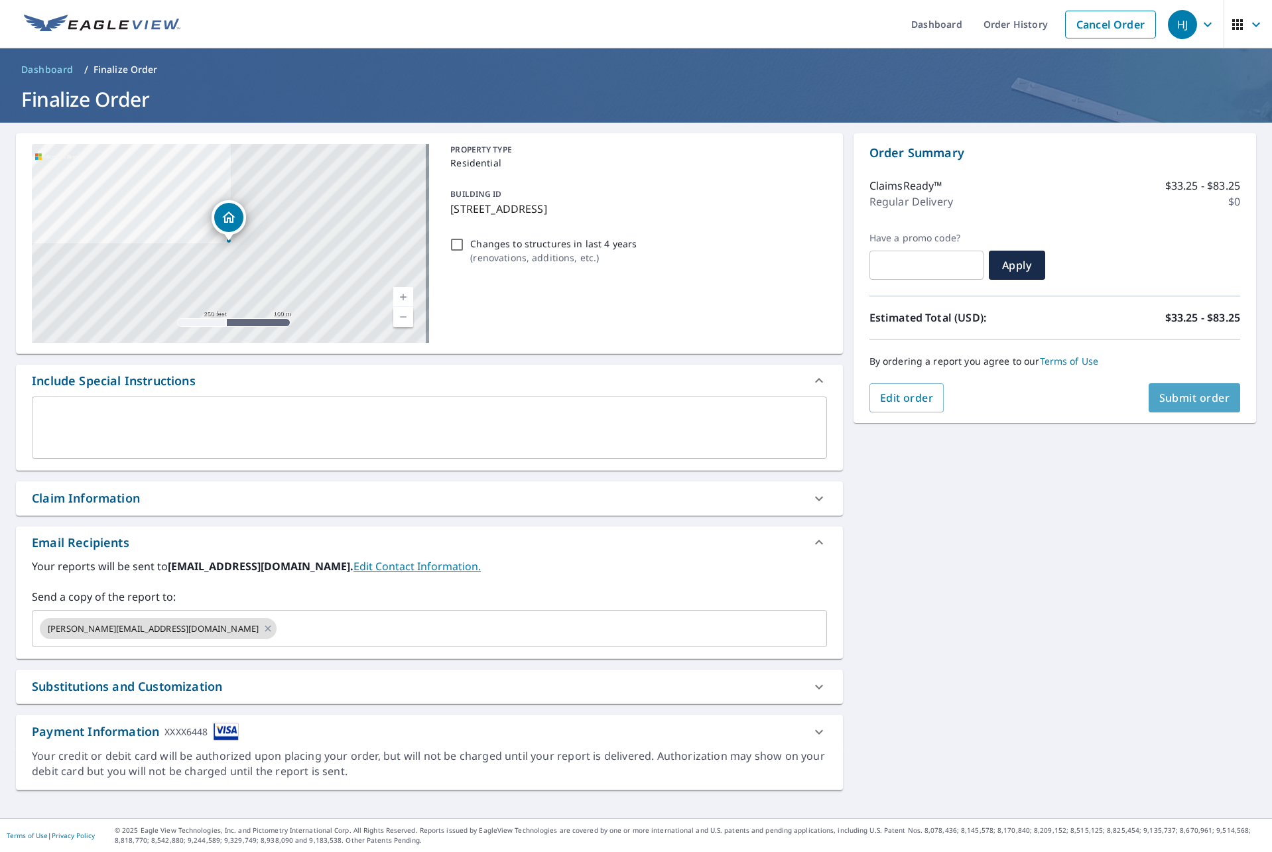
click at [1188, 407] on button "Submit order" at bounding box center [1194, 397] width 92 height 29
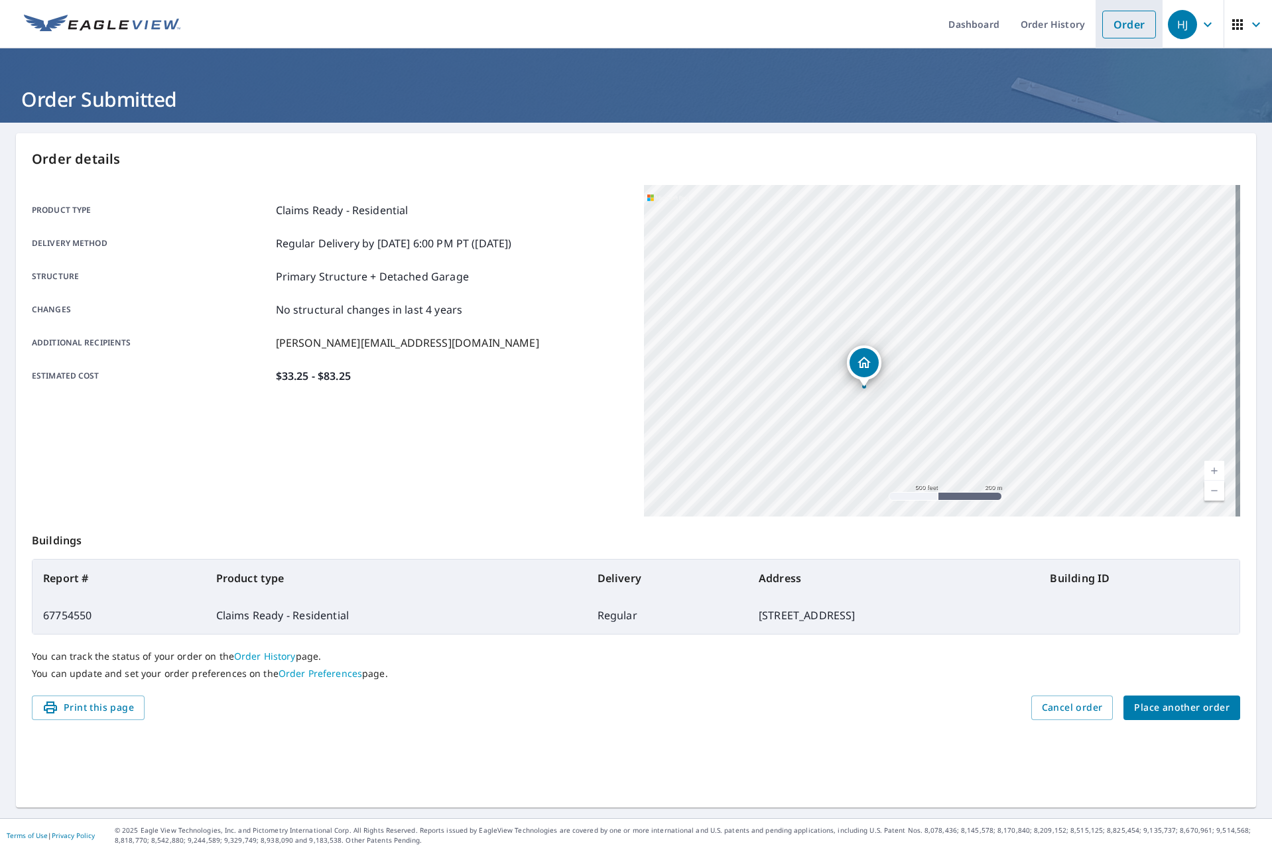
click at [1106, 31] on link "Order" at bounding box center [1129, 25] width 54 height 28
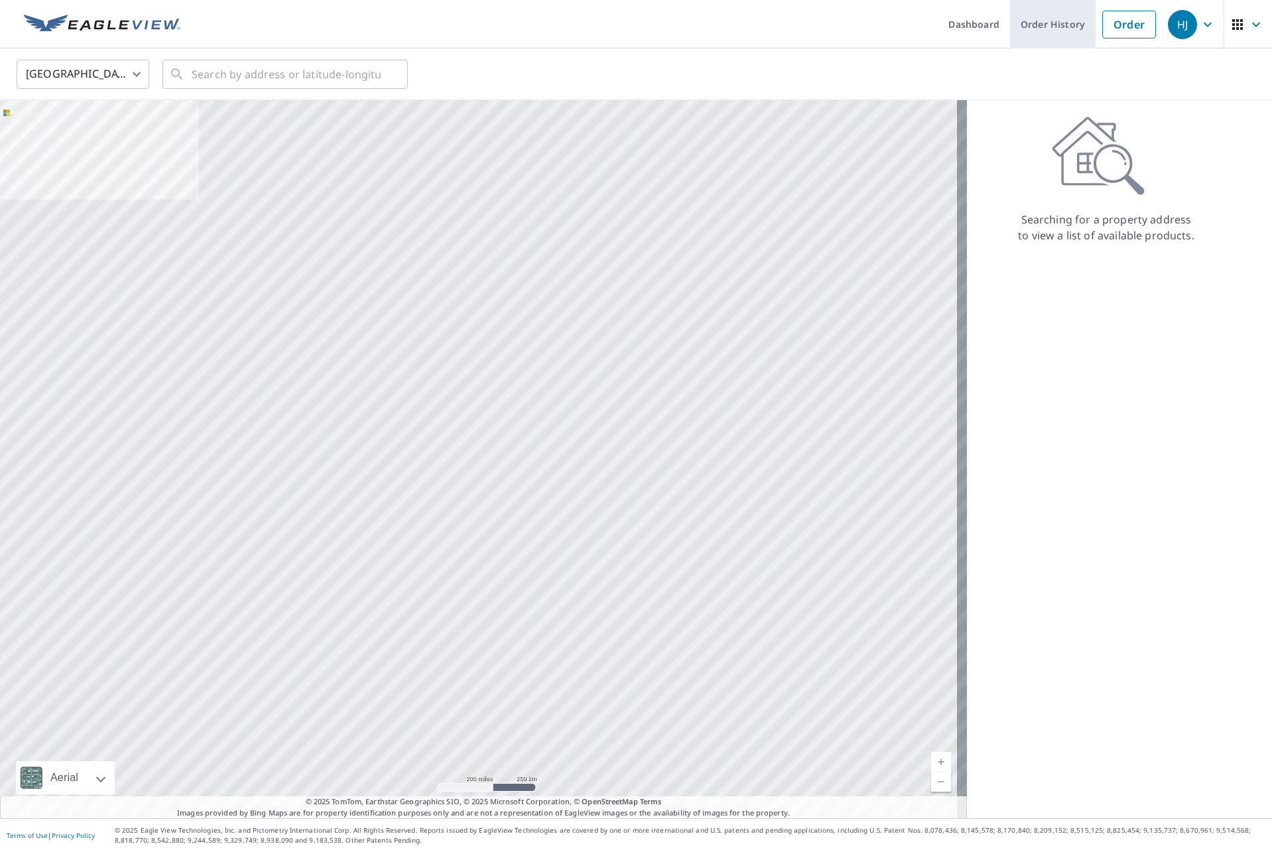
click at [1042, 17] on link "Order History" at bounding box center [1053, 24] width 86 height 48
